Goal: Entertainment & Leisure: Consume media (video, audio)

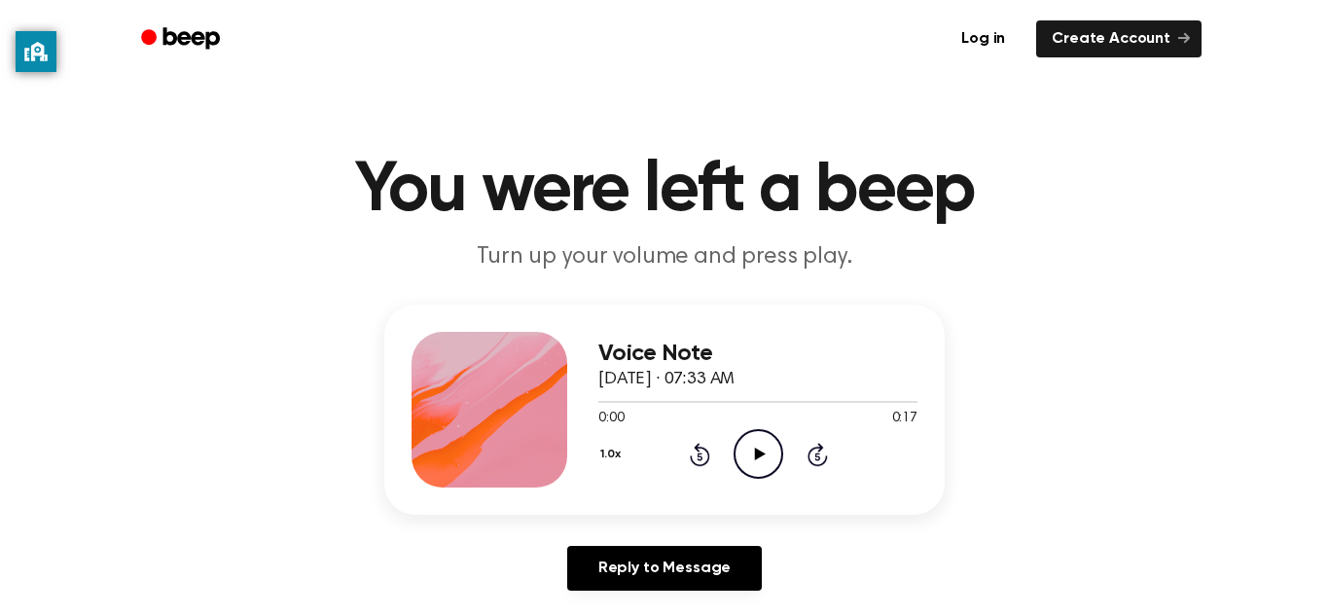
click at [749, 457] on icon "Play Audio" at bounding box center [758, 454] width 50 height 50
click at [668, 442] on div "1.0x Rewind 5 seconds Pause Audio Skip 5 seconds" at bounding box center [757, 454] width 319 height 50
click at [698, 456] on icon at bounding box center [698, 456] width 5 height 8
click at [699, 456] on icon at bounding box center [698, 456] width 5 height 8
click at [754, 449] on icon at bounding box center [759, 453] width 11 height 13
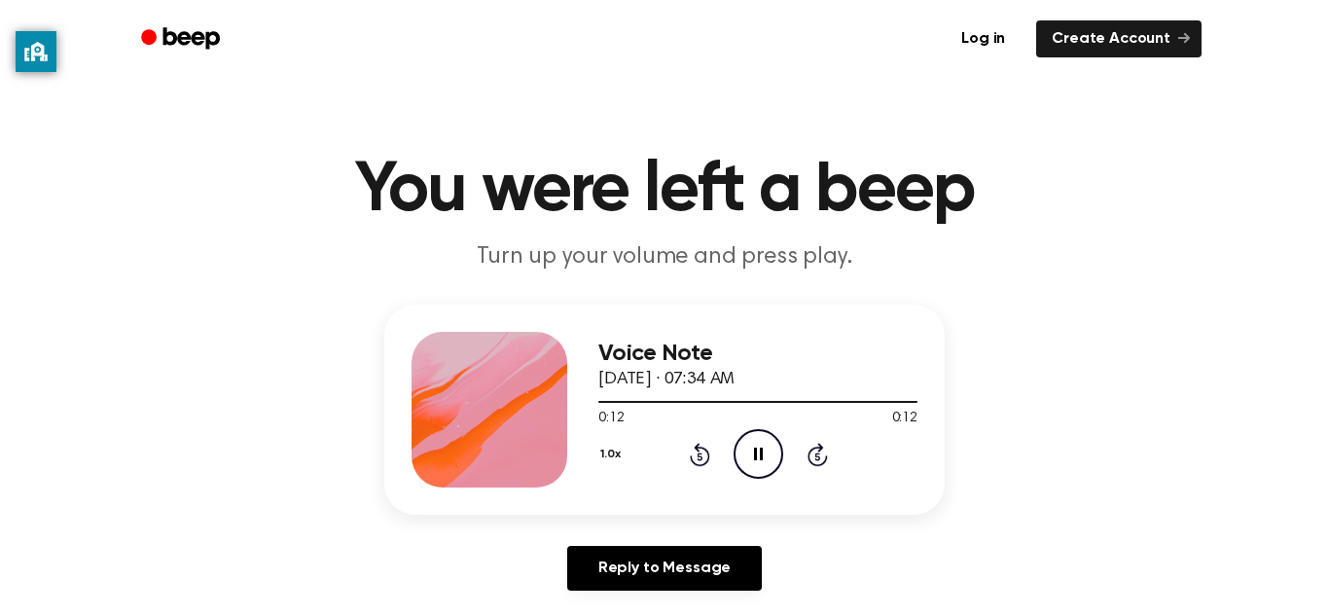
click at [699, 456] on icon at bounding box center [698, 456] width 5 height 8
click at [690, 459] on icon at bounding box center [700, 454] width 20 height 23
click at [699, 456] on icon at bounding box center [698, 456] width 5 height 8
click at [695, 449] on icon at bounding box center [700, 454] width 20 height 23
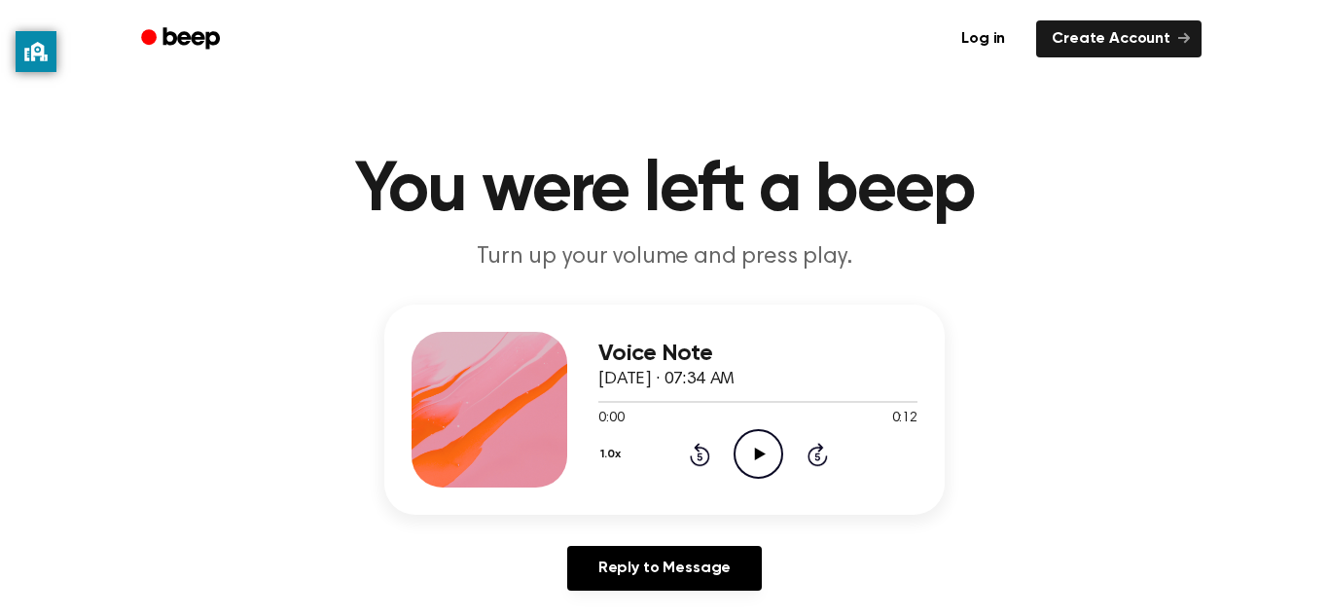
click at [767, 451] on icon "Play Audio" at bounding box center [758, 454] width 50 height 50
click at [771, 472] on icon "Play Audio" at bounding box center [758, 454] width 50 height 50
click at [759, 459] on icon "Play Audio" at bounding box center [758, 454] width 50 height 50
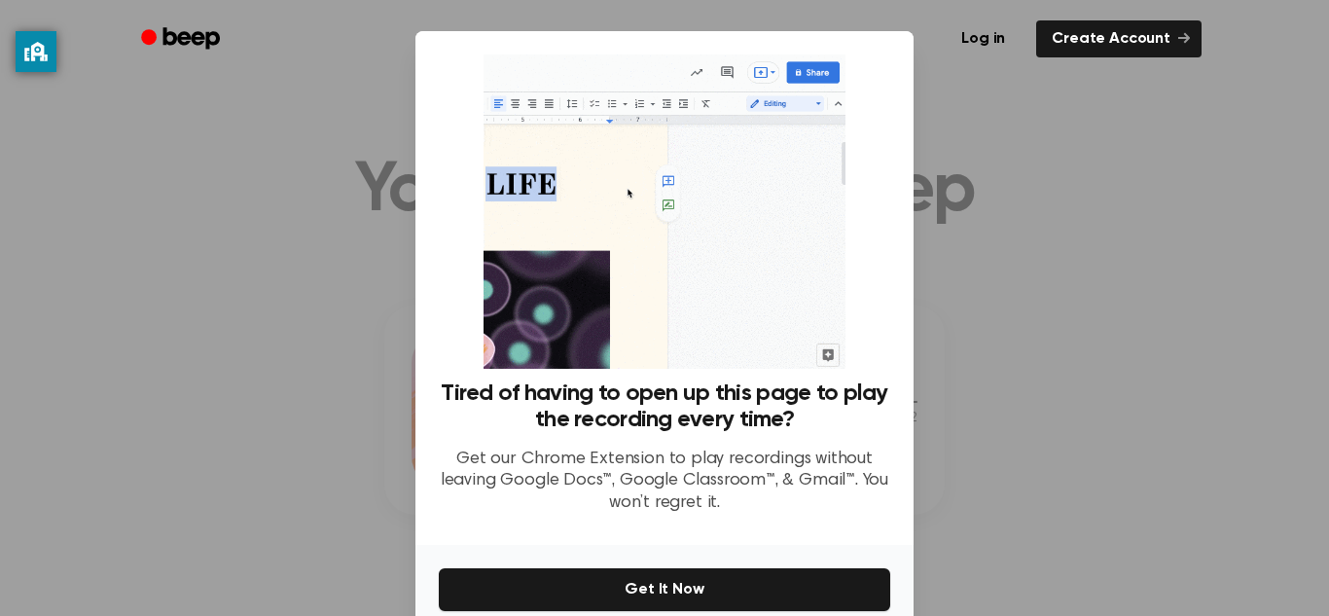
click at [1048, 276] on div at bounding box center [664, 308] width 1329 height 616
click at [1009, 222] on div at bounding box center [664, 308] width 1329 height 616
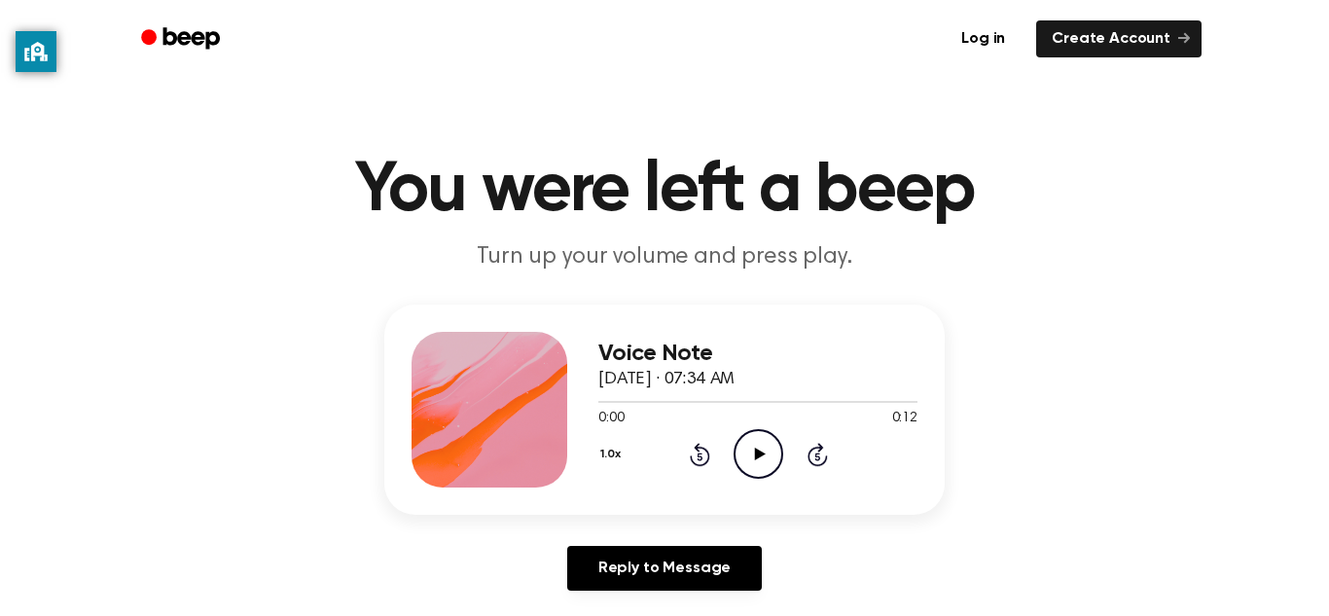
click at [806, 454] on icon "Skip 5 seconds" at bounding box center [816, 454] width 21 height 25
click at [757, 498] on div "Voice Note September 19, 2023 · 07:34 AM 0:05 0:12 Your browser does not suppor…" at bounding box center [664, 409] width 560 height 210
click at [760, 454] on icon at bounding box center [759, 453] width 11 height 13
click at [754, 464] on icon "Play Audio" at bounding box center [758, 454] width 50 height 50
click at [699, 456] on icon at bounding box center [698, 456] width 5 height 8
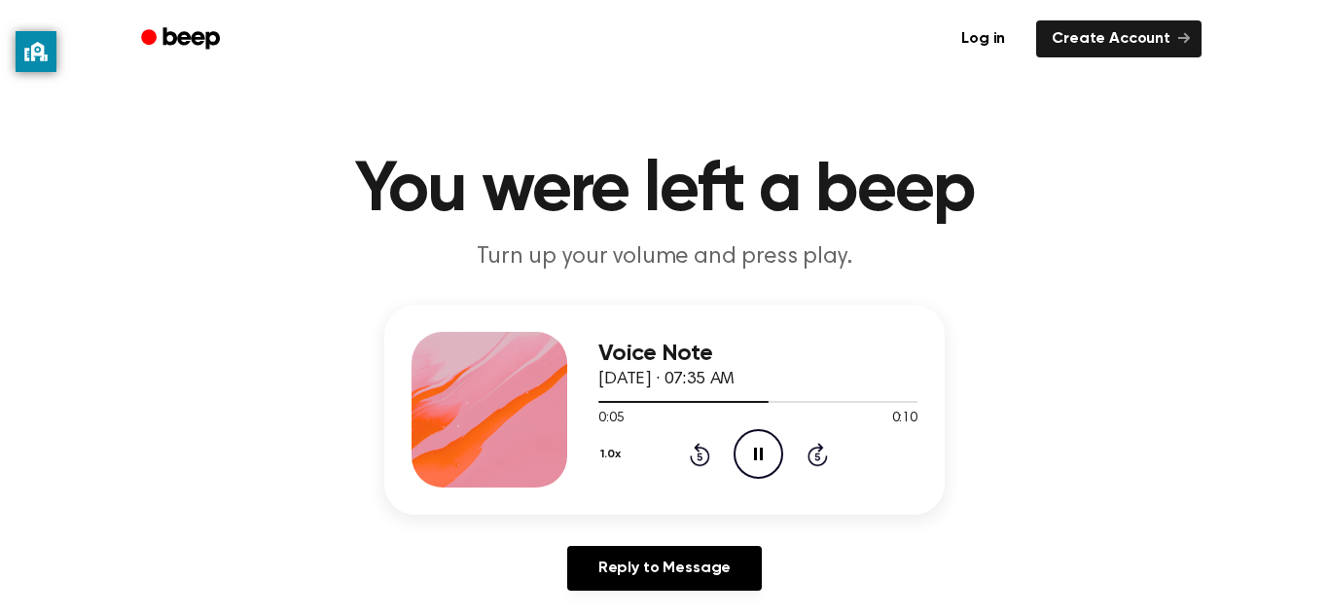
click at [699, 456] on icon at bounding box center [698, 456] width 5 height 8
click at [698, 467] on div "1.0x Rewind 5 seconds Pause Audio Skip 5 seconds" at bounding box center [757, 454] width 319 height 50
click at [753, 456] on icon "Play Audio" at bounding box center [758, 454] width 50 height 50
click at [756, 455] on icon at bounding box center [759, 453] width 11 height 13
click at [778, 455] on icon "Play Audio" at bounding box center [758, 454] width 50 height 50
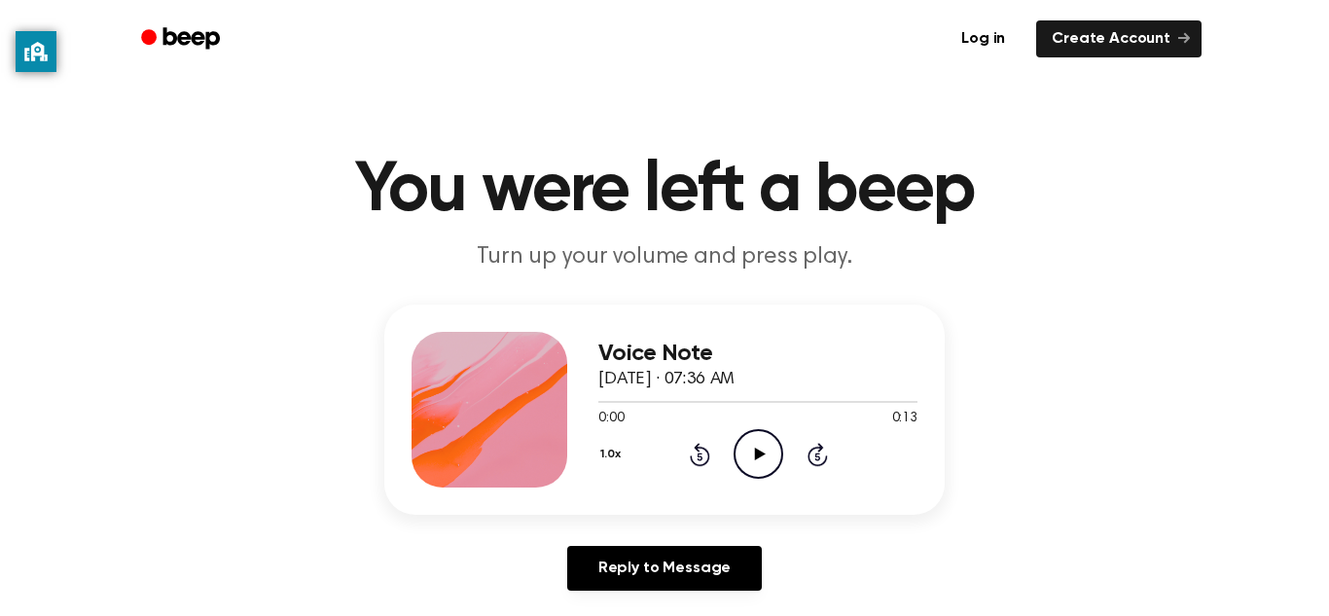
click at [768, 456] on icon "Play Audio" at bounding box center [758, 454] width 50 height 50
click at [777, 467] on circle at bounding box center [758, 454] width 48 height 48
click at [762, 456] on icon at bounding box center [758, 453] width 9 height 13
click at [766, 457] on icon "Play Audio" at bounding box center [758, 454] width 50 height 50
click at [747, 450] on icon "Play Audio" at bounding box center [758, 454] width 50 height 50
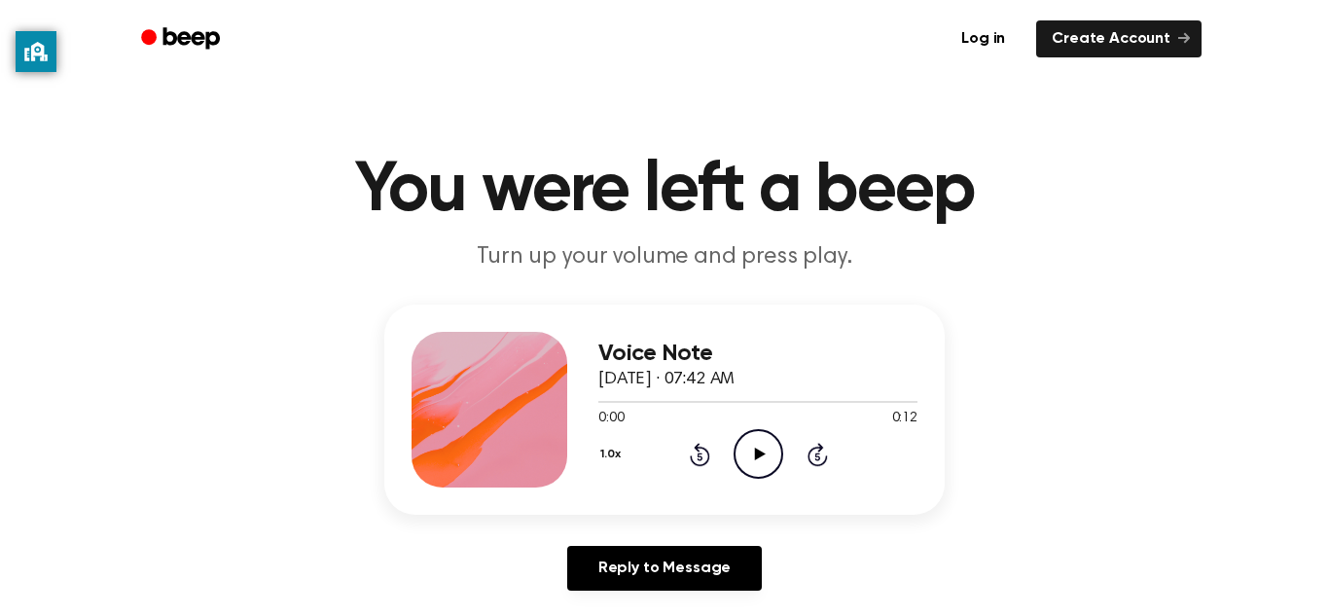
click at [763, 448] on icon "Play Audio" at bounding box center [758, 454] width 50 height 50
click at [765, 459] on icon "Play Audio" at bounding box center [758, 454] width 50 height 50
click at [752, 458] on icon "Play Audio" at bounding box center [758, 454] width 50 height 50
click at [756, 462] on icon "Play Audio" at bounding box center [758, 454] width 50 height 50
click at [756, 486] on div "Voice Note [DATE] · 07:43 AM 0:00 0:11 Your browser does not support the [objec…" at bounding box center [757, 410] width 319 height 156
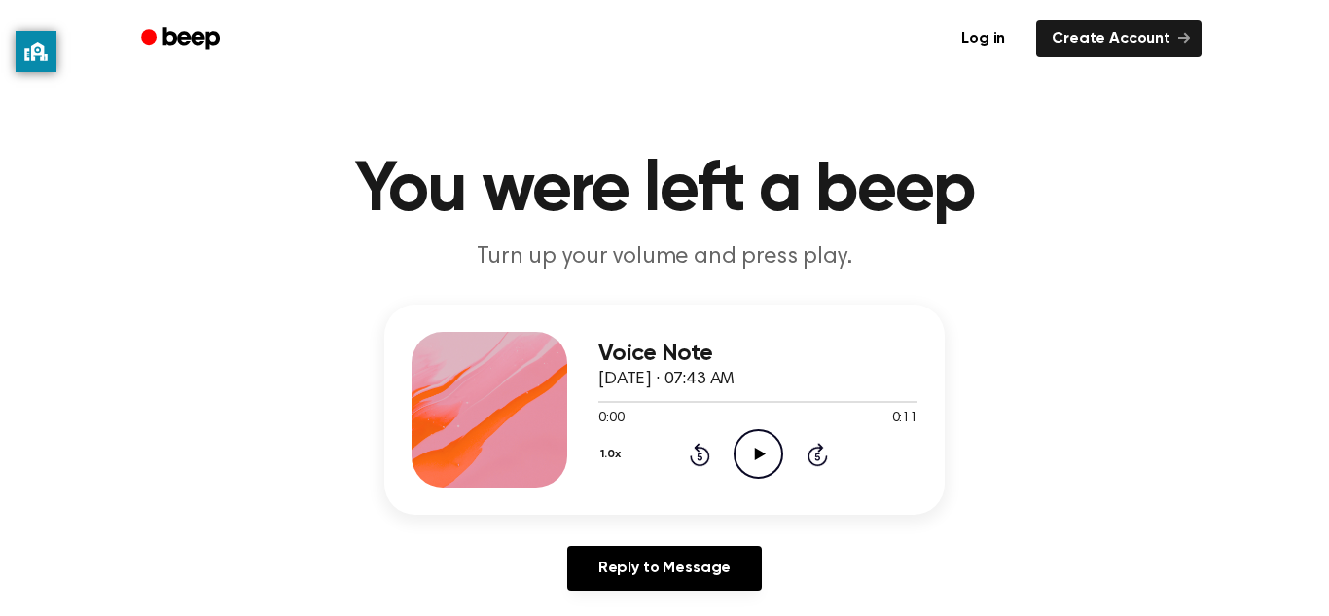
click at [767, 459] on icon "Play Audio" at bounding box center [758, 454] width 50 height 50
click at [758, 469] on icon "Play Audio" at bounding box center [758, 454] width 50 height 50
click at [754, 455] on icon "Play Audio" at bounding box center [758, 454] width 50 height 50
click at [751, 469] on icon "Play Audio" at bounding box center [758, 454] width 50 height 50
click at [757, 472] on icon "Play Audio" at bounding box center [758, 454] width 50 height 50
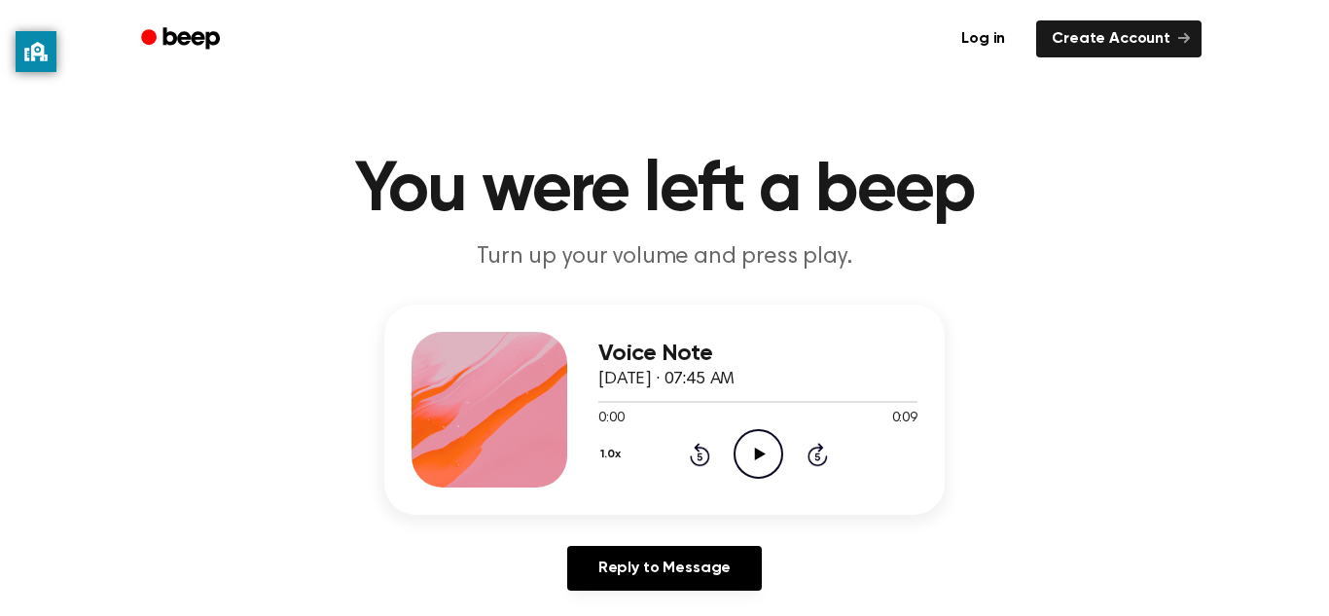
click at [754, 476] on icon "Play Audio" at bounding box center [758, 454] width 50 height 50
click at [734, 463] on icon "Play Audio" at bounding box center [758, 454] width 50 height 50
click at [760, 481] on div "Voice Note [DATE] · 01:34 PM 0:00 0:20 Your browser does not support the [objec…" at bounding box center [757, 410] width 319 height 156
click at [741, 450] on icon "Play Audio" at bounding box center [758, 454] width 50 height 50
click at [766, 467] on icon "Play Audio" at bounding box center [758, 454] width 50 height 50
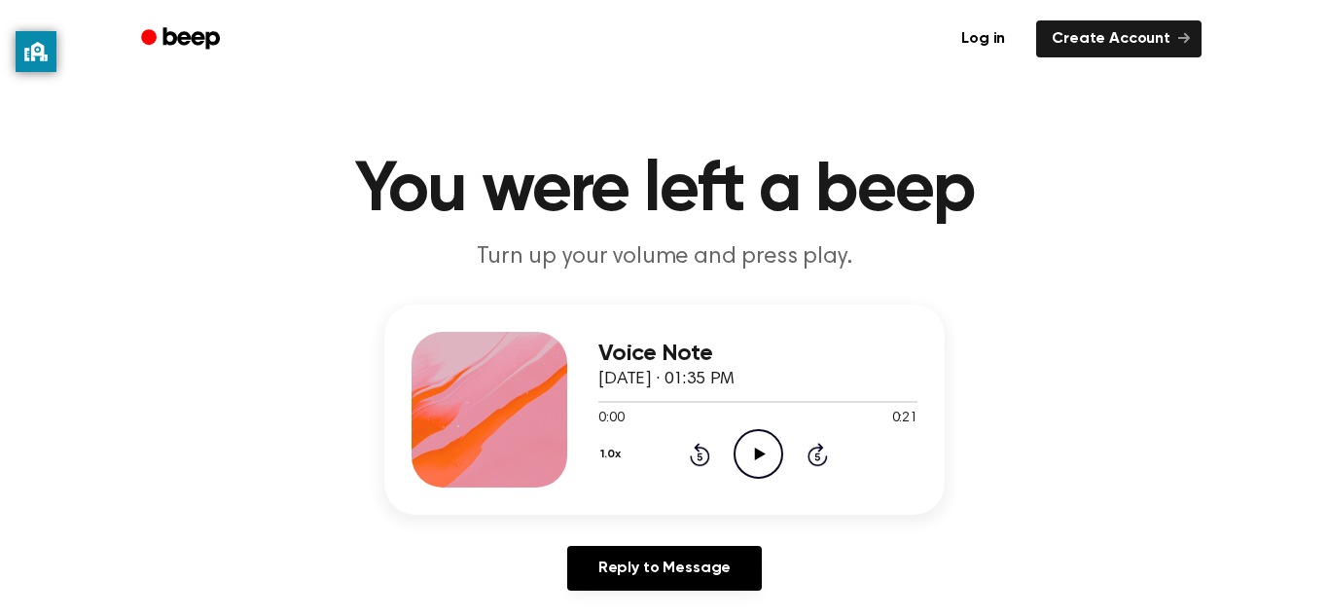
click at [760, 460] on icon "Play Audio" at bounding box center [758, 454] width 50 height 50
click at [738, 459] on icon "Play Audio" at bounding box center [758, 454] width 50 height 50
click at [699, 456] on icon at bounding box center [698, 456] width 5 height 8
click at [704, 458] on icon "Rewind 5 seconds" at bounding box center [699, 454] width 21 height 25
click at [672, 487] on div "Voice Note [DATE] · 01:37 PM 0:09 0:20 Your browser does not support the [objec…" at bounding box center [664, 409] width 560 height 210
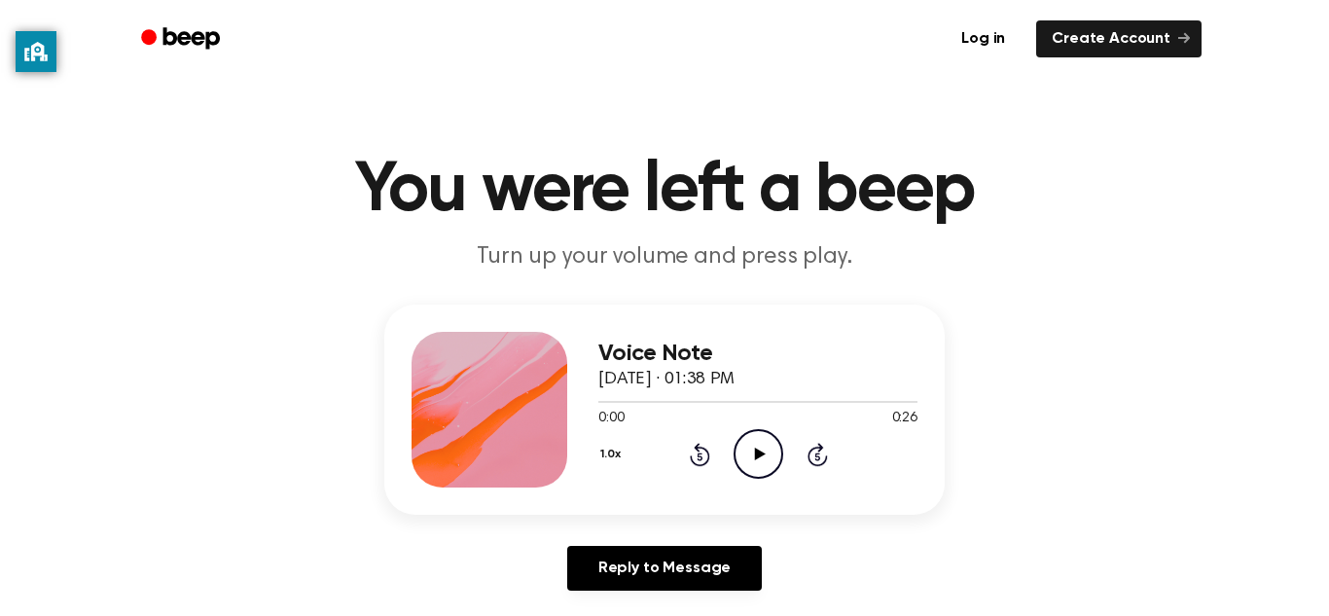
click at [766, 467] on icon "Play Audio" at bounding box center [758, 454] width 50 height 50
click at [752, 481] on div "Voice Note [DATE] · 01:39 PM 0:00 0:20 Your browser does not support the [objec…" at bounding box center [757, 410] width 319 height 156
click at [757, 452] on icon at bounding box center [759, 453] width 11 height 13
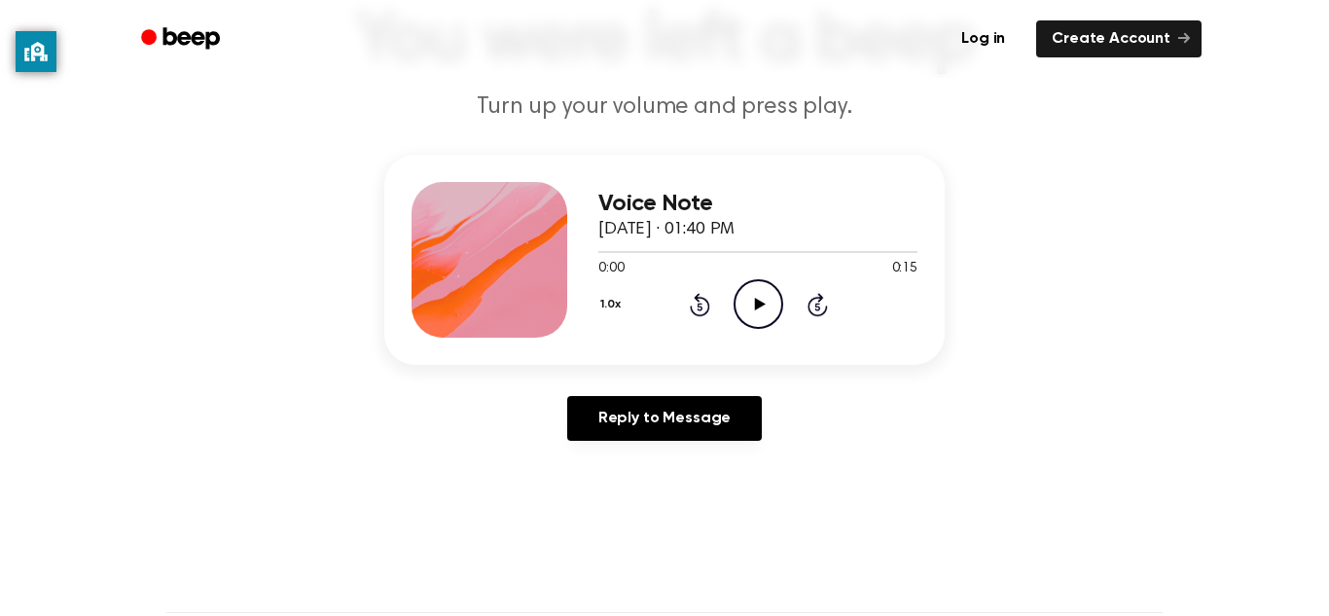
click at [756, 293] on icon "Play Audio" at bounding box center [758, 304] width 50 height 50
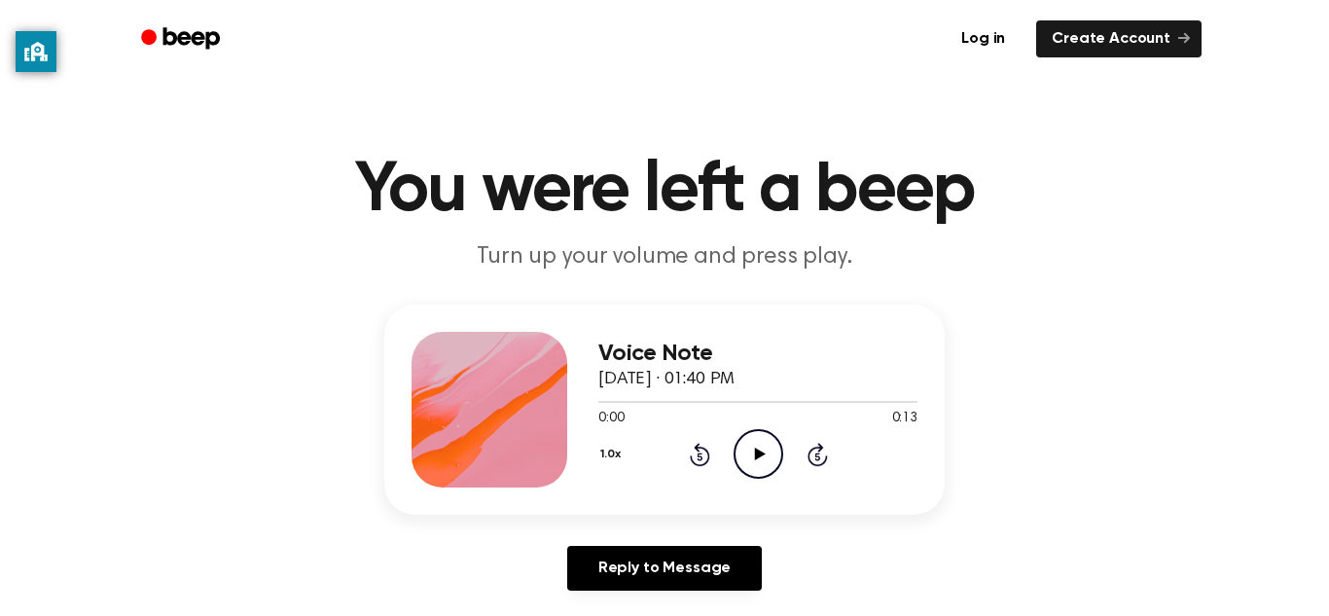
click at [766, 464] on icon "Play Audio" at bounding box center [758, 454] width 50 height 50
click at [751, 452] on icon "Play Audio" at bounding box center [758, 454] width 50 height 50
click at [759, 438] on icon "Play Audio" at bounding box center [758, 454] width 50 height 50
click at [753, 472] on icon "Play Audio" at bounding box center [758, 454] width 50 height 50
click at [731, 444] on div "1.0x Rewind 5 seconds Play Audio Skip 5 seconds" at bounding box center [757, 454] width 319 height 50
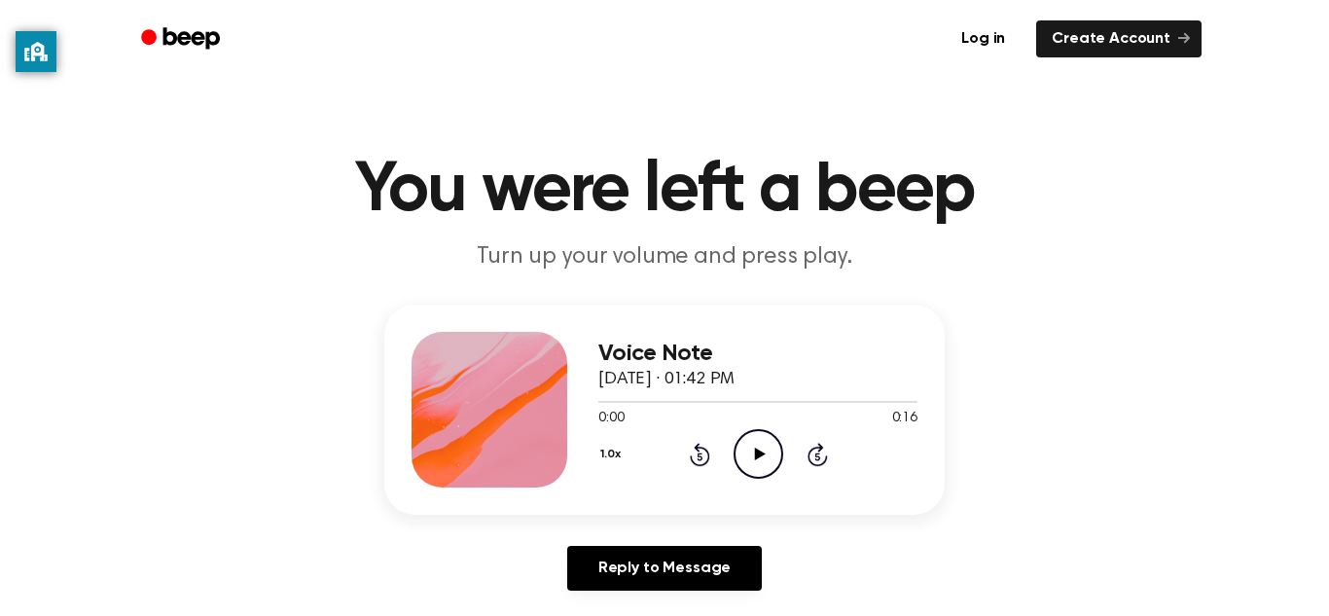
click at [742, 459] on icon "Play Audio" at bounding box center [758, 454] width 50 height 50
click at [757, 455] on icon at bounding box center [759, 453] width 11 height 13
click at [759, 447] on icon "Play Audio" at bounding box center [758, 454] width 50 height 50
click at [1304, 217] on header "You were left a beep Turn up your volume and press play." at bounding box center [664, 215] width 1282 height 118
click at [696, 451] on icon at bounding box center [700, 454] width 20 height 23
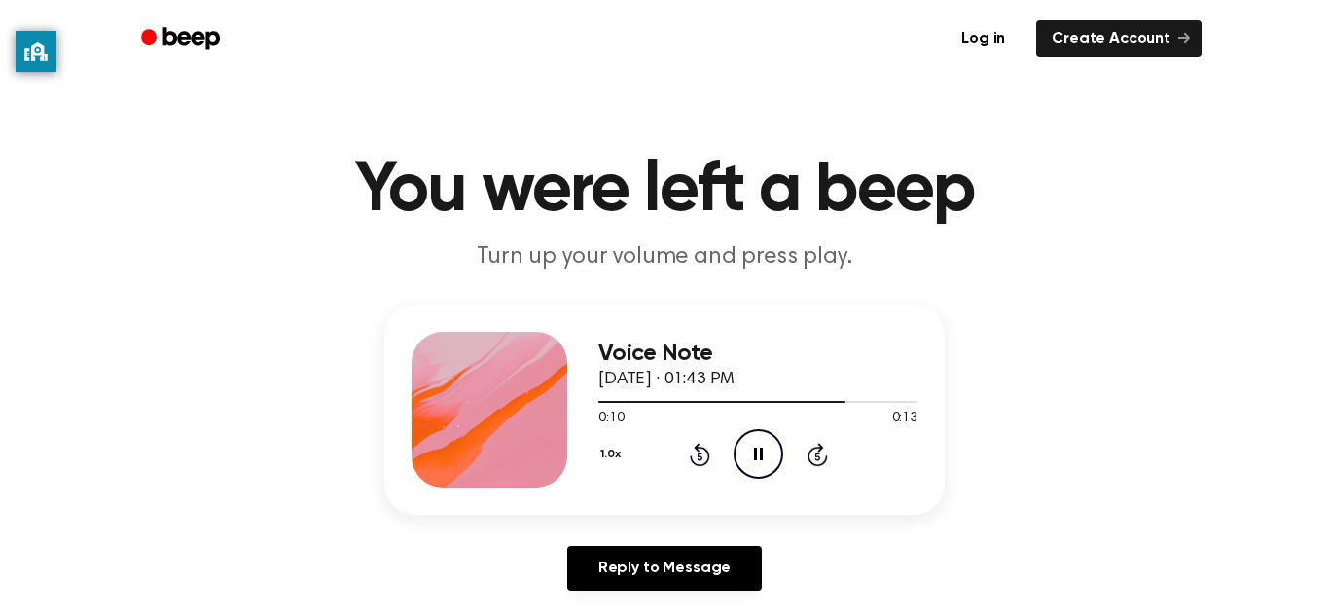
click at [699, 456] on icon at bounding box center [698, 456] width 5 height 8
click at [671, 473] on div "1.0x Rewind 5 seconds Pause Audio Skip 5 seconds" at bounding box center [757, 454] width 319 height 50
click at [750, 458] on icon "Play Audio" at bounding box center [758, 454] width 50 height 50
click at [691, 450] on icon "Rewind 5 seconds" at bounding box center [699, 454] width 21 height 25
click at [699, 456] on icon at bounding box center [698, 456] width 5 height 8
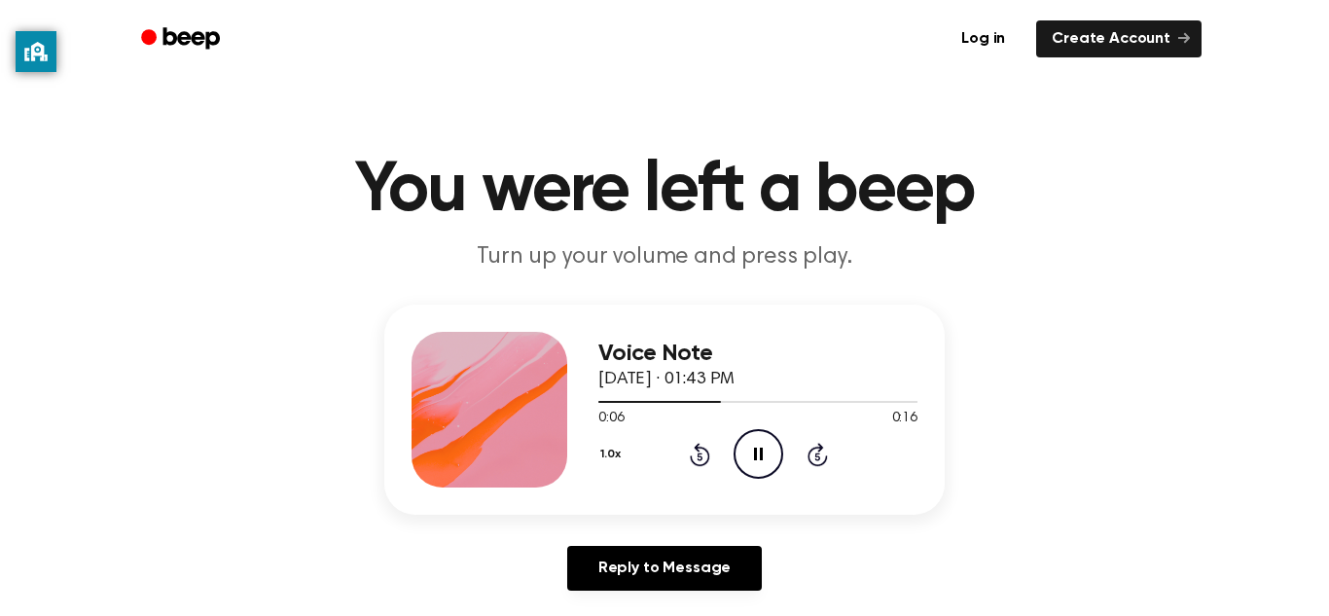
click at [666, 448] on div "1.0x Rewind 5 seconds Pause Audio Skip 5 seconds" at bounding box center [757, 454] width 319 height 50
click at [699, 456] on icon at bounding box center [698, 456] width 5 height 8
click at [693, 457] on icon "Rewind 5 seconds" at bounding box center [699, 454] width 21 height 25
click at [776, 465] on icon "Play Audio" at bounding box center [758, 454] width 50 height 50
click at [778, 441] on circle at bounding box center [758, 454] width 48 height 48
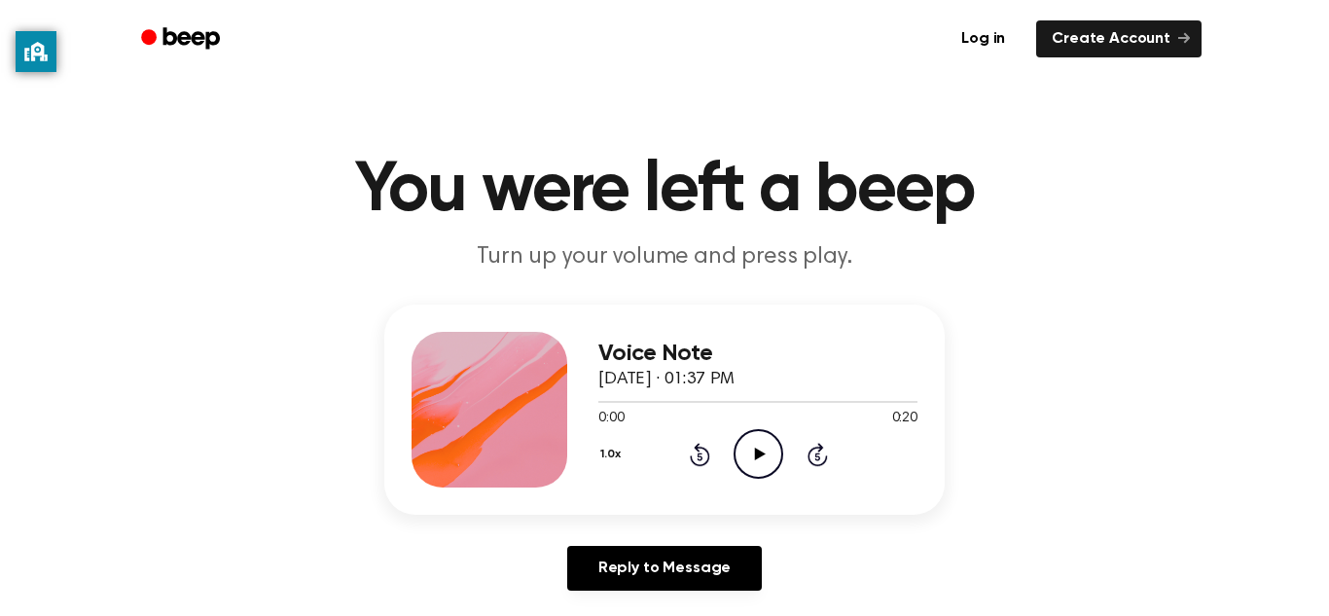
click at [790, 481] on div "Voice Note September 24, 2025 · 01:37 PM 0:00 0:20 Your browser does not suppor…" at bounding box center [757, 410] width 319 height 156
click at [753, 453] on icon "Play Audio" at bounding box center [758, 454] width 50 height 50
click at [752, 449] on icon "Play Audio" at bounding box center [758, 454] width 50 height 50
click at [755, 435] on icon "Play Audio" at bounding box center [758, 454] width 50 height 50
click at [401, 2] on div "Log in Create Account" at bounding box center [664, 39] width 1074 height 78
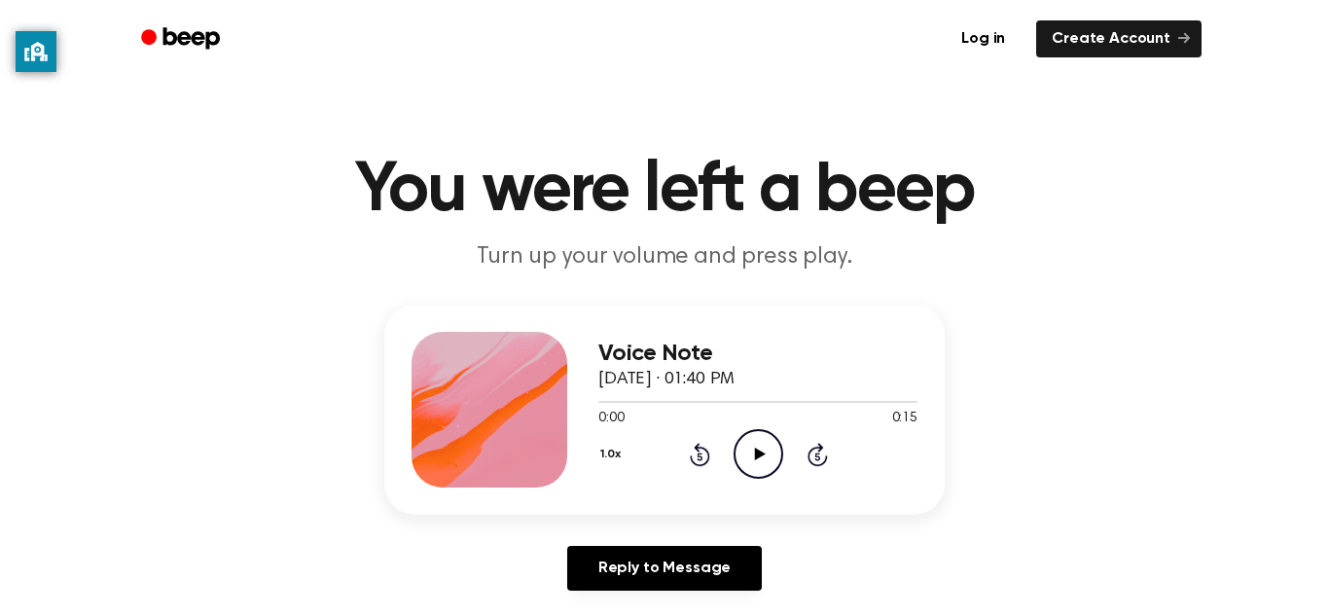
click at [754, 463] on icon "Play Audio" at bounding box center [758, 454] width 50 height 50
click at [772, 432] on icon "Play Audio" at bounding box center [758, 454] width 50 height 50
click at [760, 454] on icon at bounding box center [759, 453] width 11 height 13
click at [747, 444] on icon "Play Audio" at bounding box center [758, 454] width 50 height 50
click at [708, 454] on icon at bounding box center [700, 454] width 20 height 23
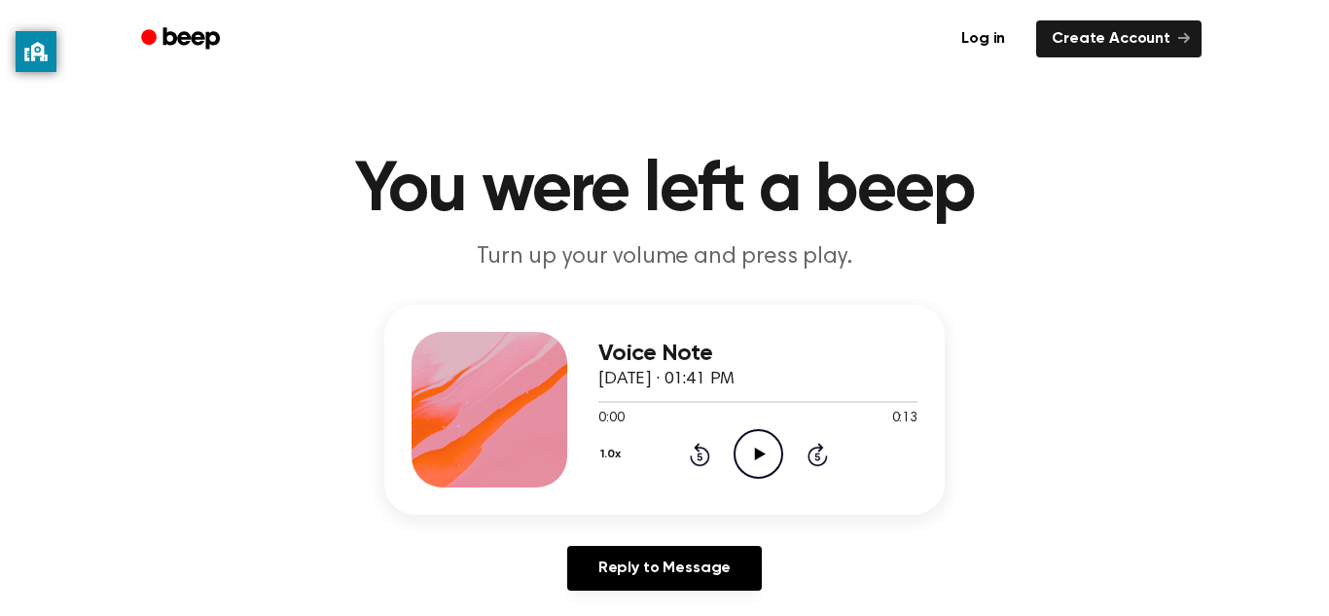
click at [777, 449] on icon "Play Audio" at bounding box center [758, 454] width 50 height 50
click at [789, 467] on div "1.0x Rewind 5 seconds Play Audio Skip 5 seconds" at bounding box center [757, 454] width 319 height 50
click at [770, 466] on icon "Play Audio" at bounding box center [758, 454] width 50 height 50
click at [699, 456] on icon at bounding box center [698, 456] width 5 height 8
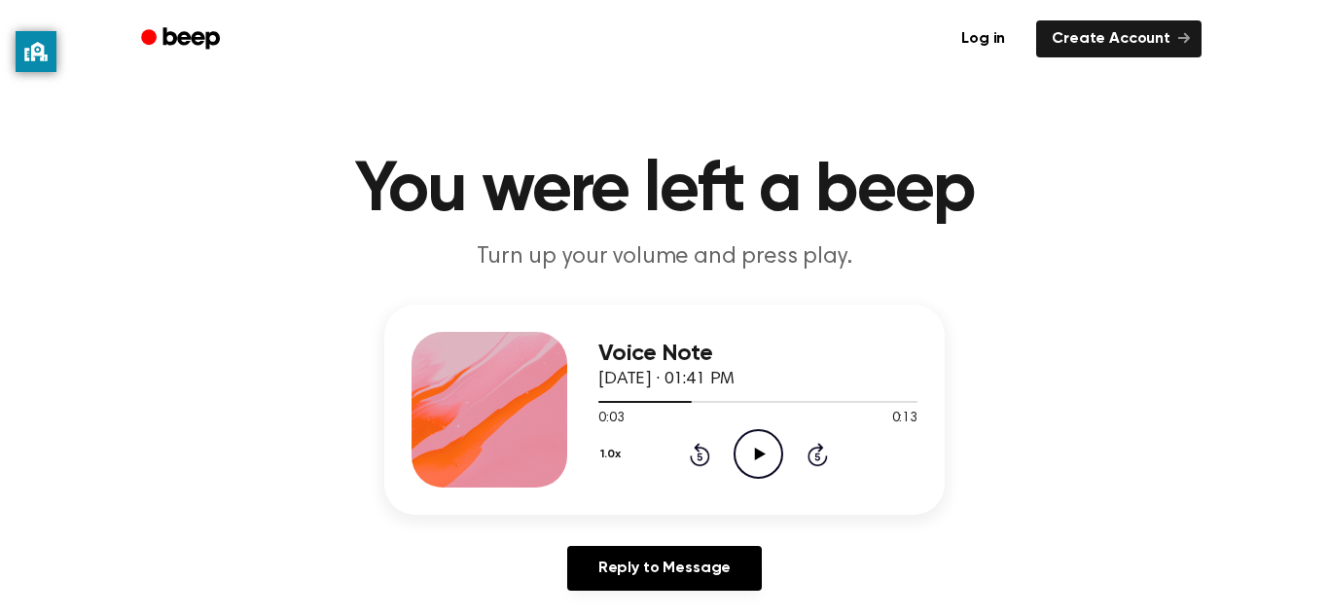
click at [699, 456] on icon at bounding box center [698, 456] width 5 height 8
click at [764, 458] on icon "Play Audio" at bounding box center [758, 454] width 50 height 50
click at [762, 462] on icon "Play Audio" at bounding box center [758, 454] width 50 height 50
click at [785, 453] on div "1.0x Rewind 5 seconds Play Audio Skip 5 seconds" at bounding box center [757, 454] width 319 height 50
click at [749, 446] on icon "Play Audio" at bounding box center [758, 454] width 50 height 50
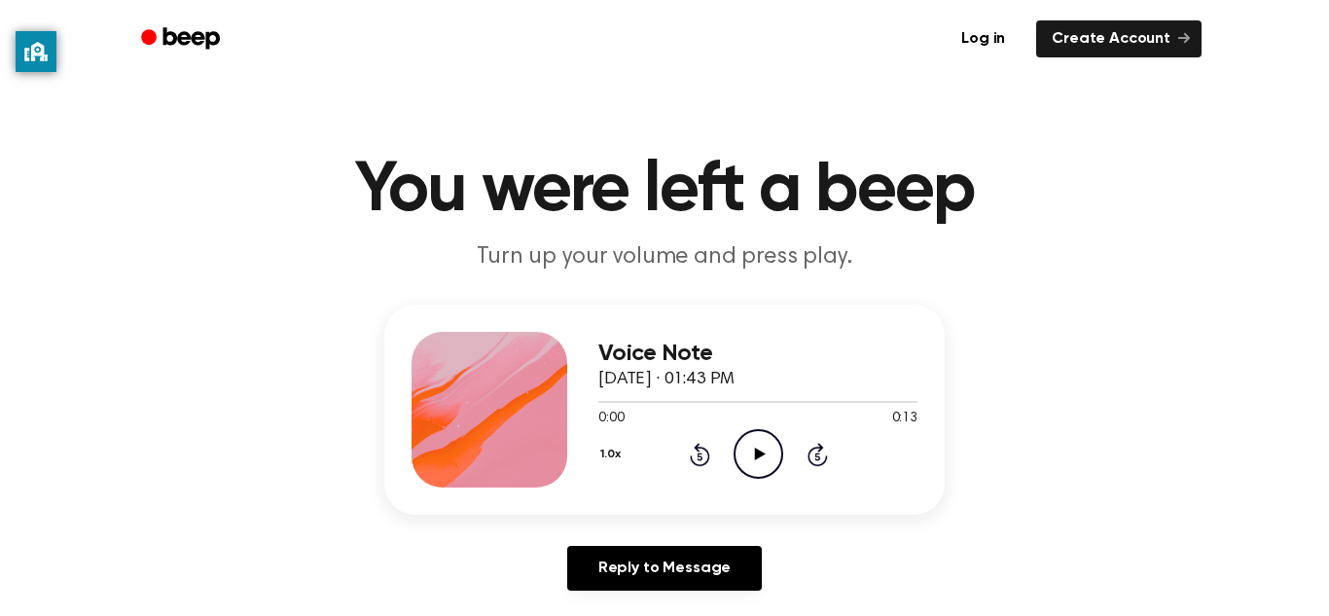
click at [744, 472] on icon "Play Audio" at bounding box center [758, 454] width 50 height 50
